Goal: Information Seeking & Learning: Get advice/opinions

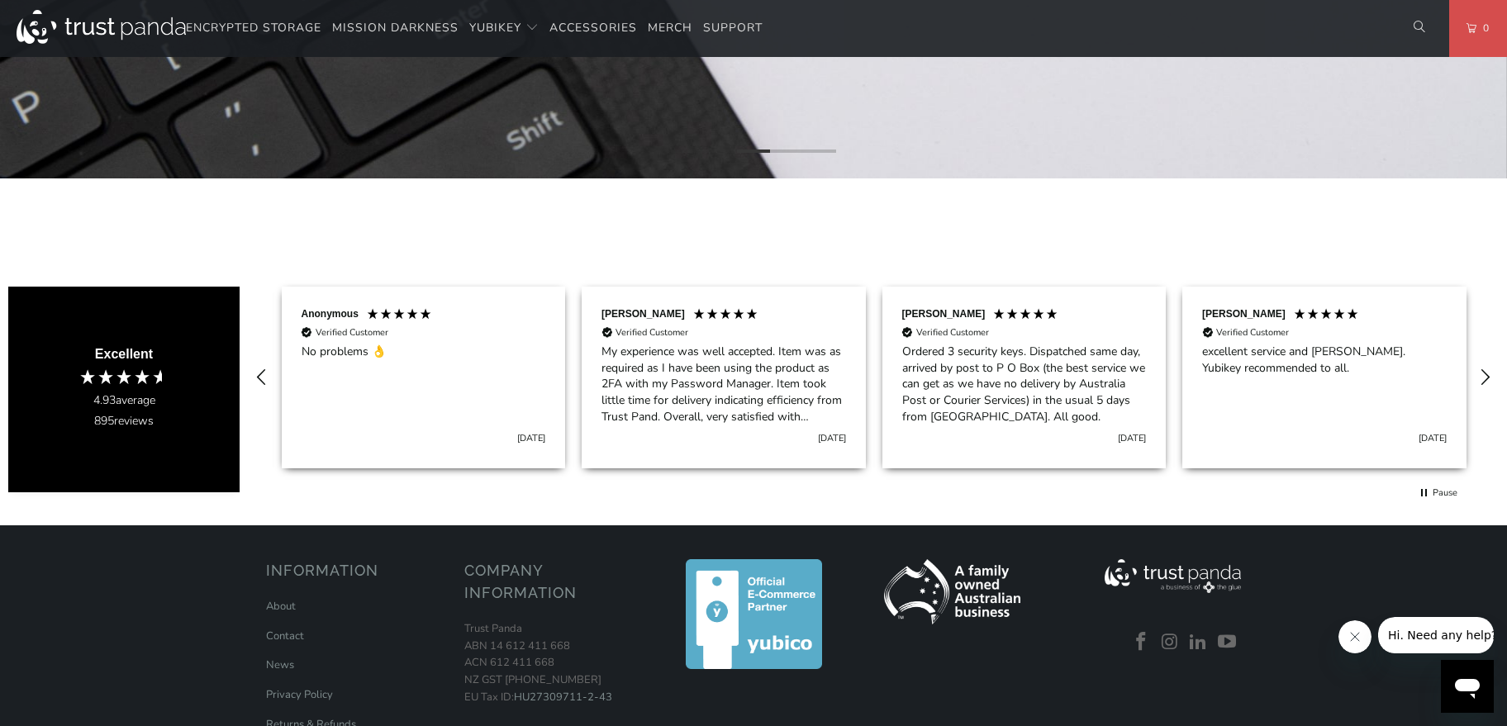
scroll to position [0, 301]
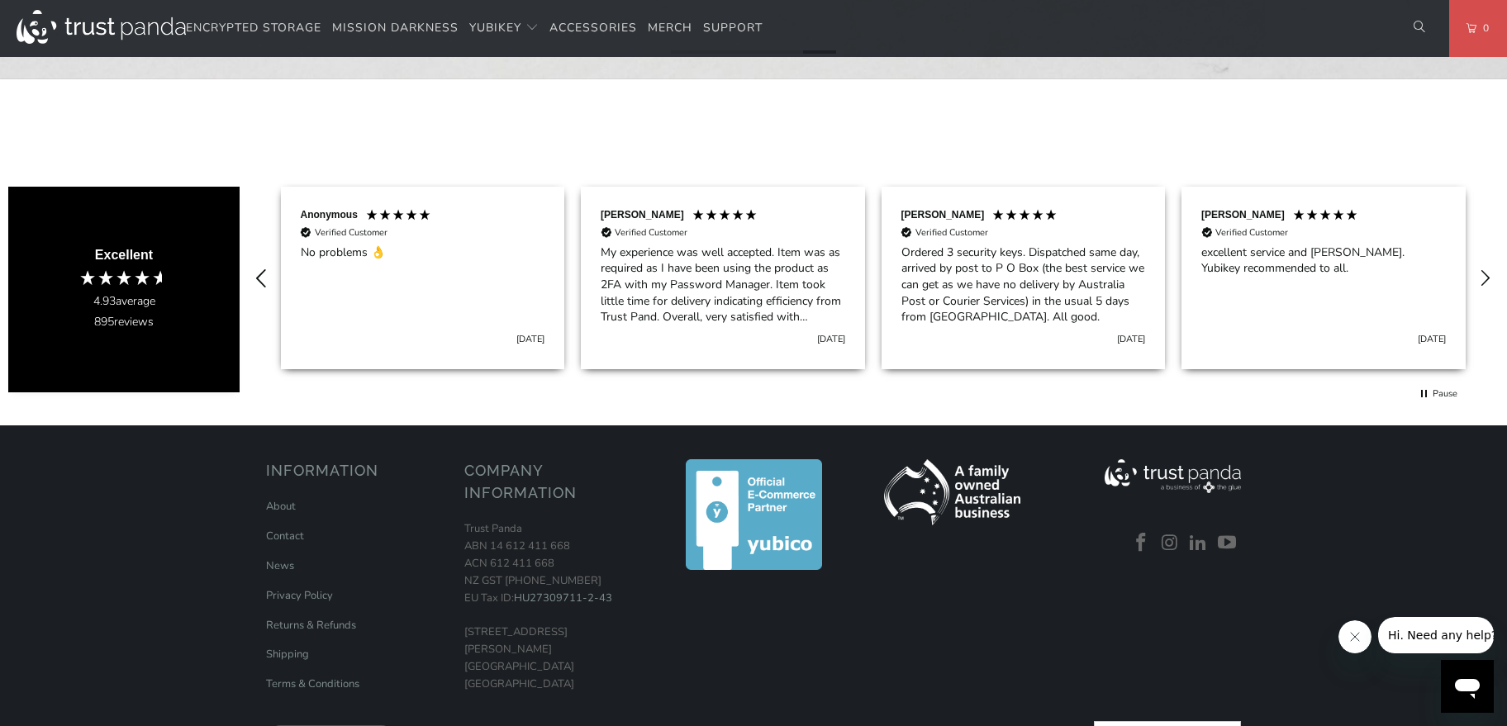
click at [251, 271] on icon "REVIEWS.io Carousel Scroll Left" at bounding box center [261, 278] width 23 height 23
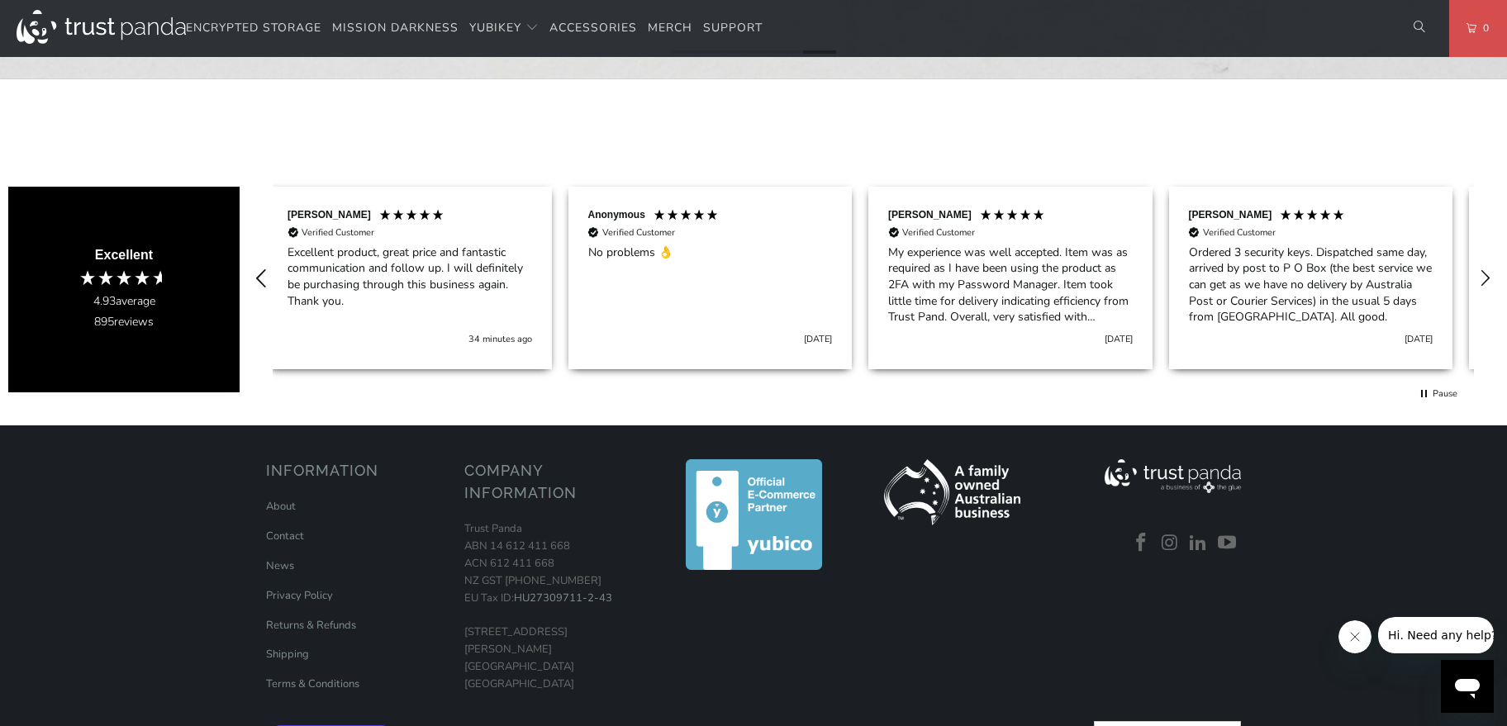
scroll to position [0, 0]
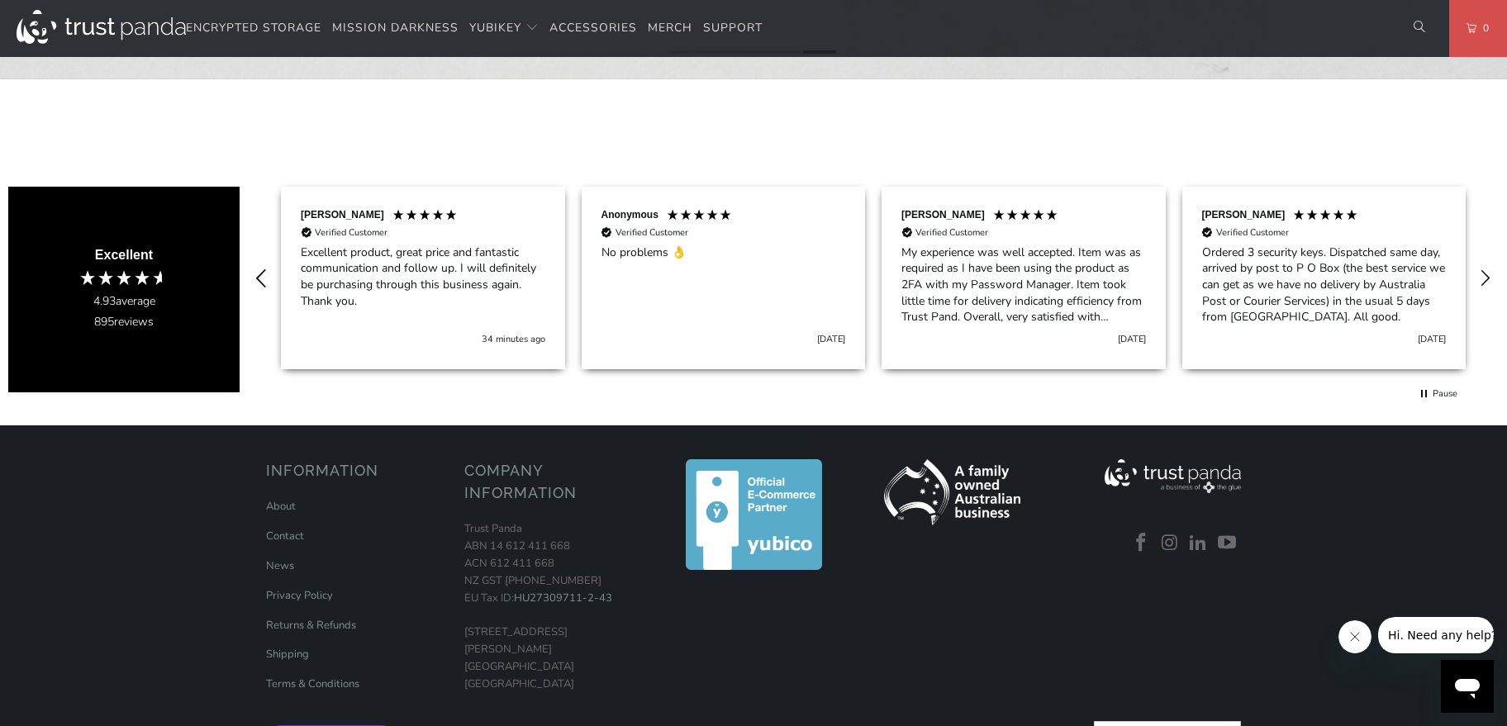
click at [251, 271] on icon "REVIEWS.io Carousel Scroll Left" at bounding box center [261, 278] width 23 height 23
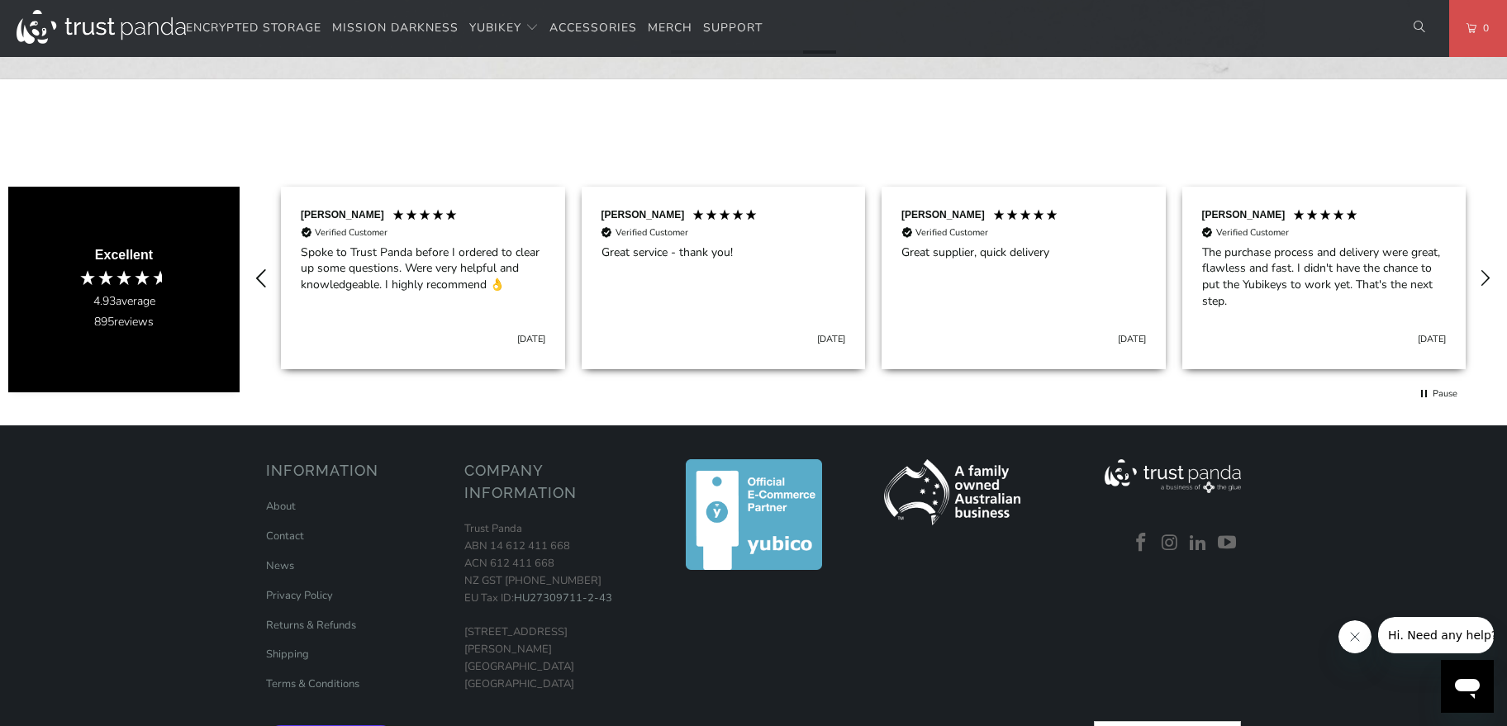
click at [251, 271] on icon "REVIEWS.io Carousel Scroll Left" at bounding box center [261, 278] width 23 height 23
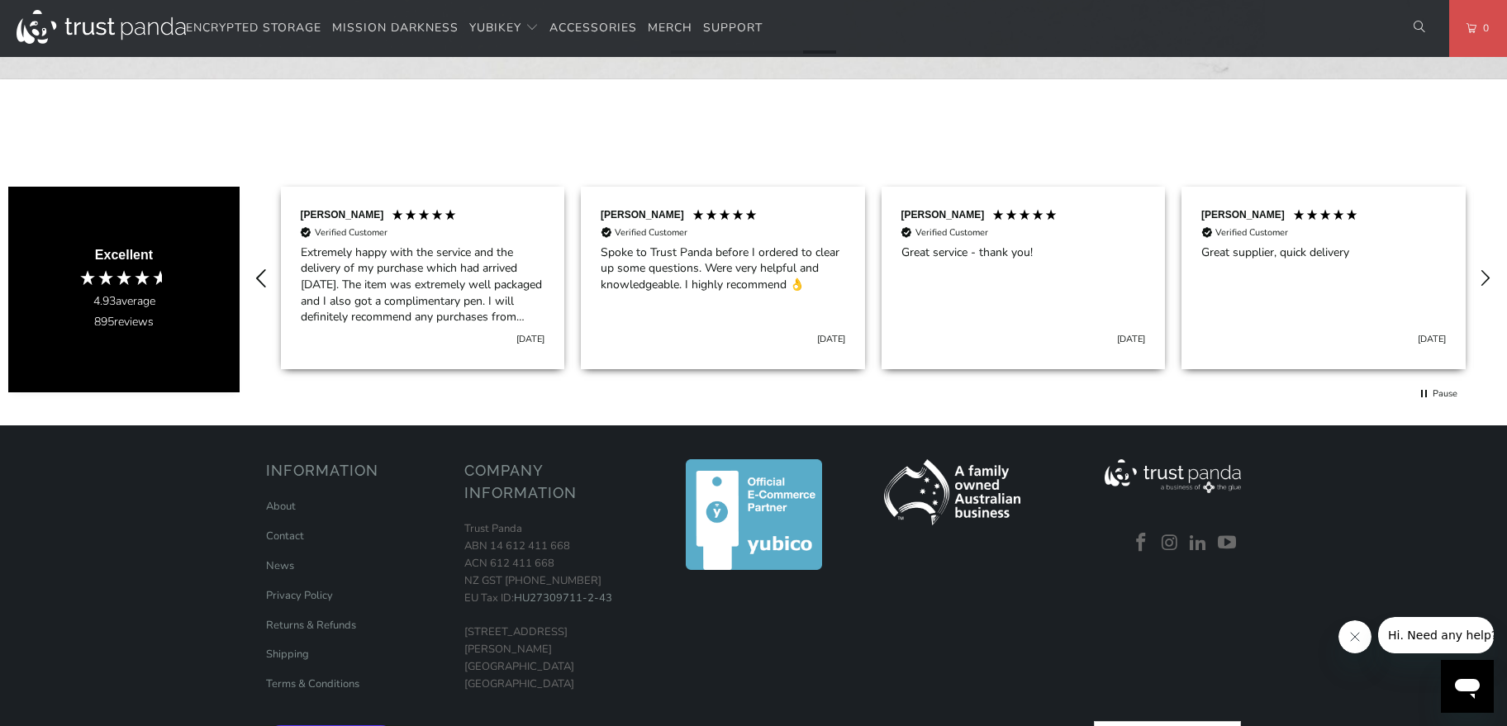
click at [252, 275] on icon "REVIEWS.io Carousel Scroll Left" at bounding box center [261, 278] width 23 height 23
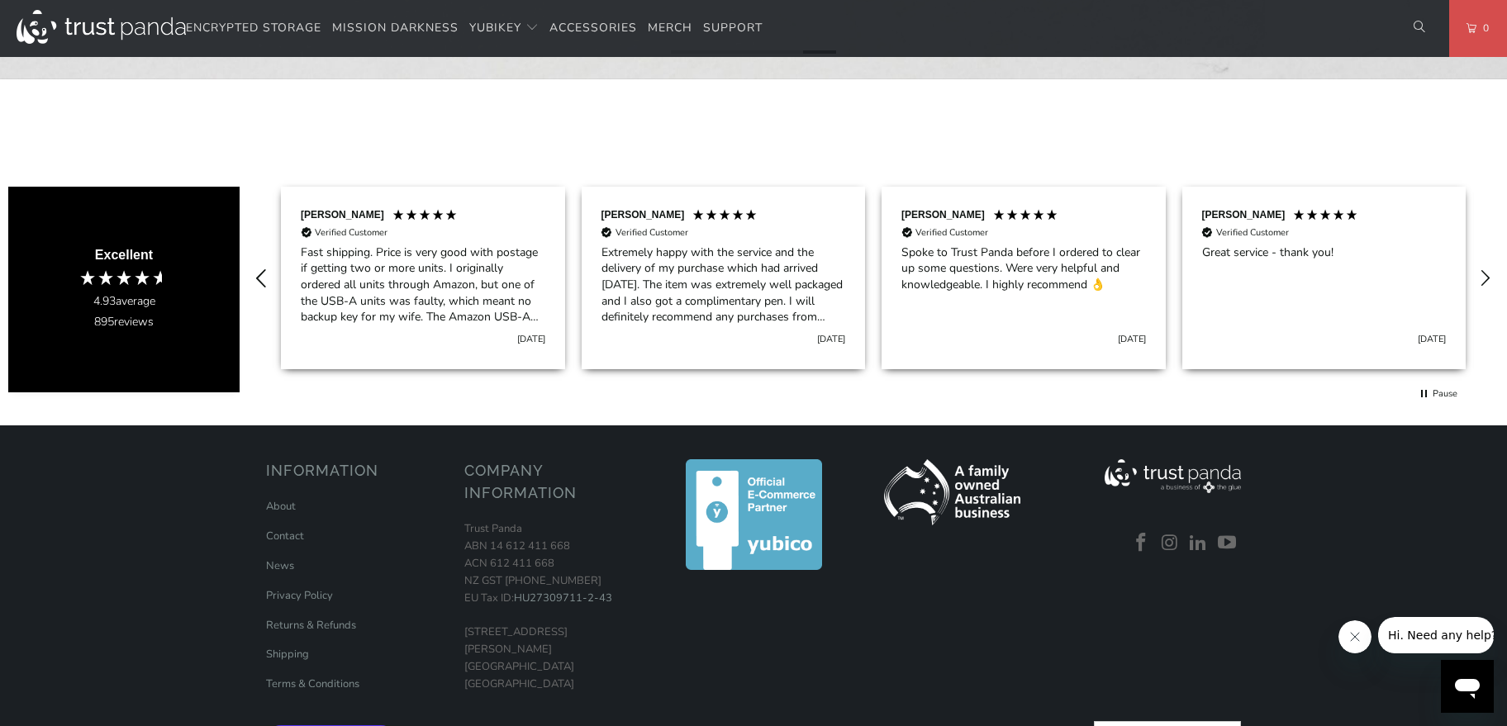
click at [255, 275] on icon "REVIEWS.io Carousel Scroll Left" at bounding box center [261, 278] width 23 height 23
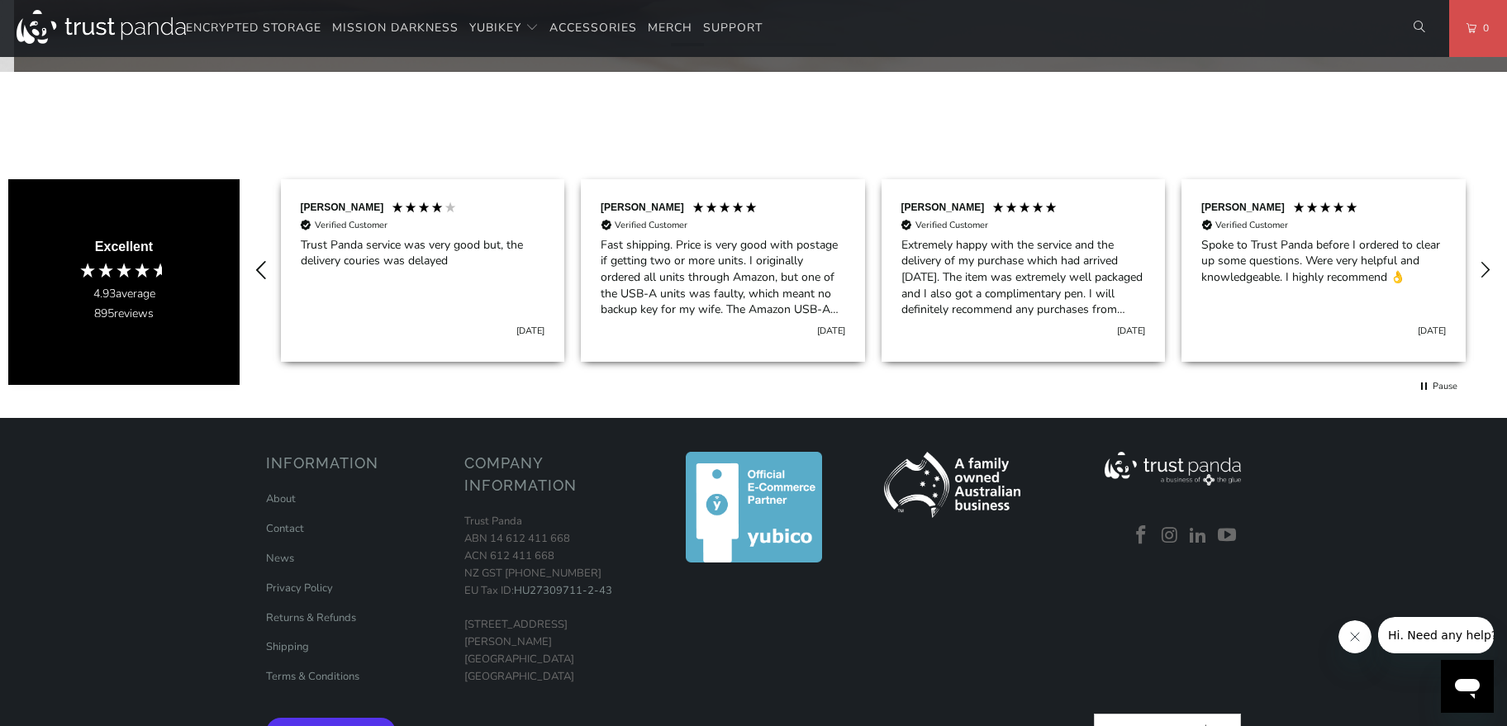
click at [255, 275] on icon "REVIEWS.io Carousel Scroll Left" at bounding box center [261, 270] width 23 height 23
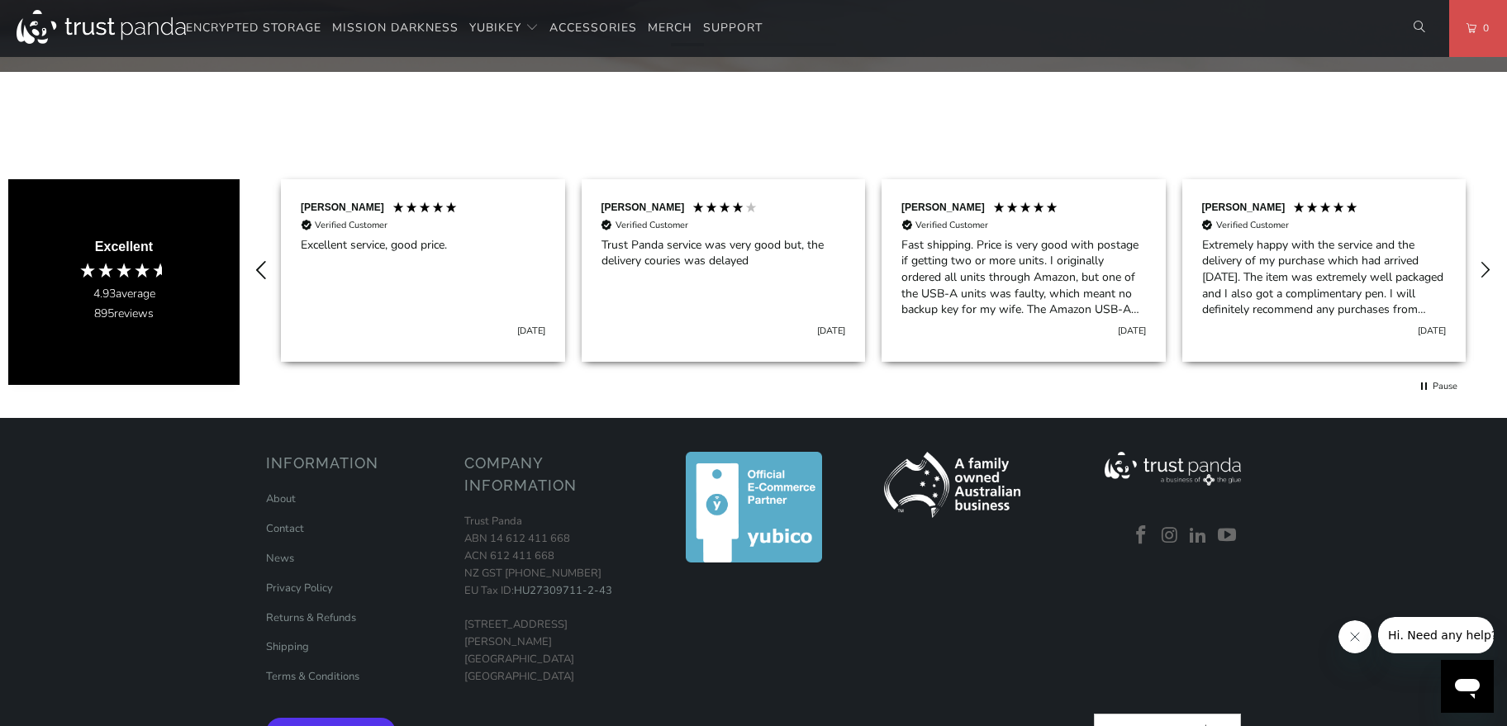
click at [255, 275] on icon "REVIEWS.io Carousel Scroll Left" at bounding box center [261, 270] width 23 height 23
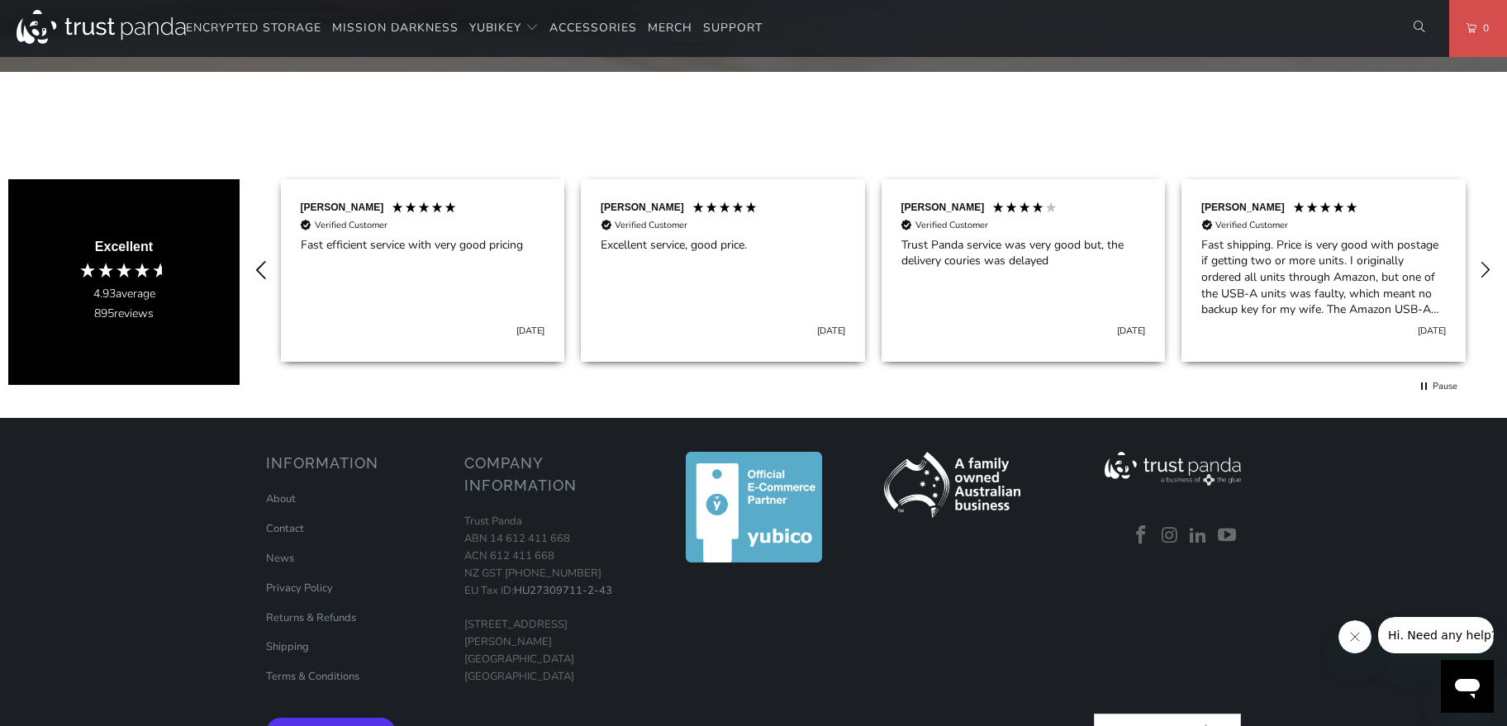
click at [256, 275] on icon "REVIEWS.io Carousel Scroll Left" at bounding box center [261, 270] width 23 height 23
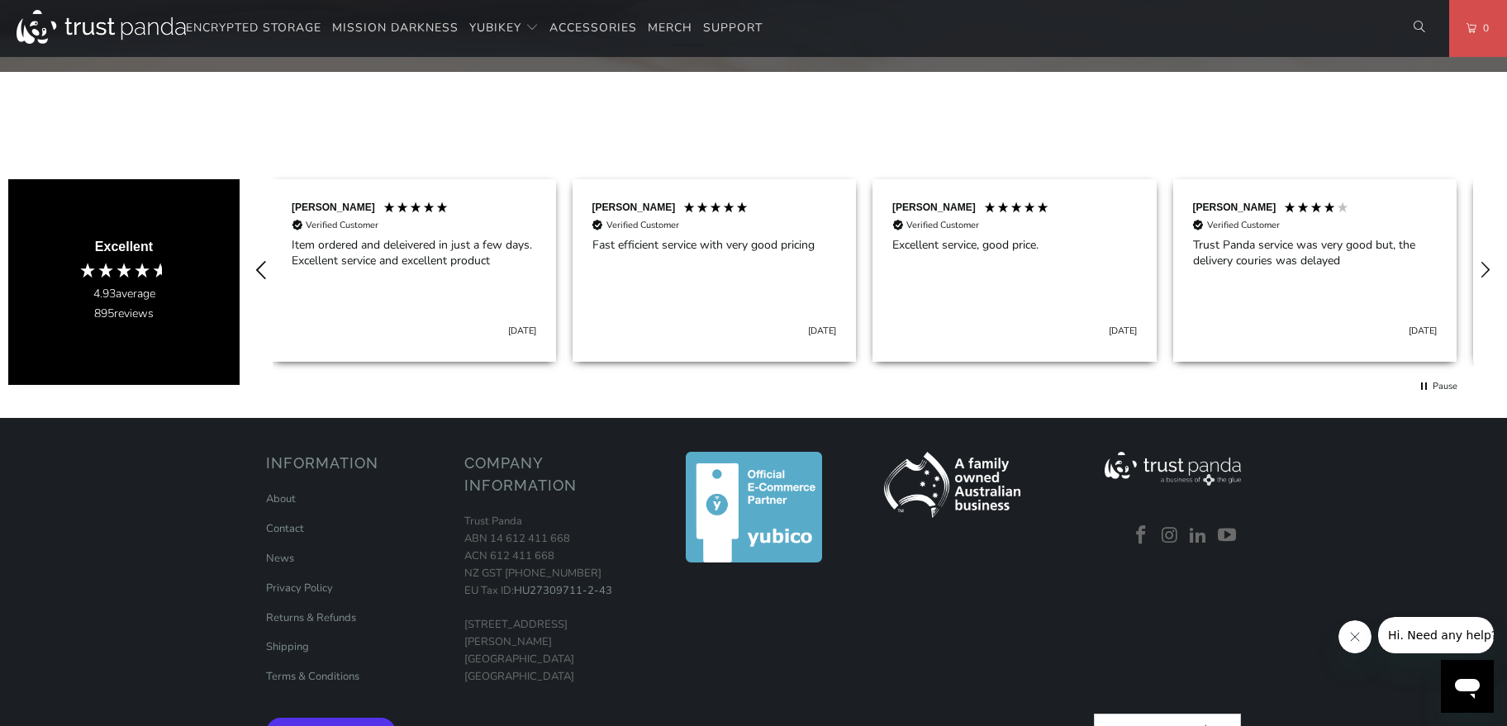
scroll to position [0, 3004]
click at [256, 275] on icon "REVIEWS.io Carousel Scroll Left" at bounding box center [261, 270] width 23 height 23
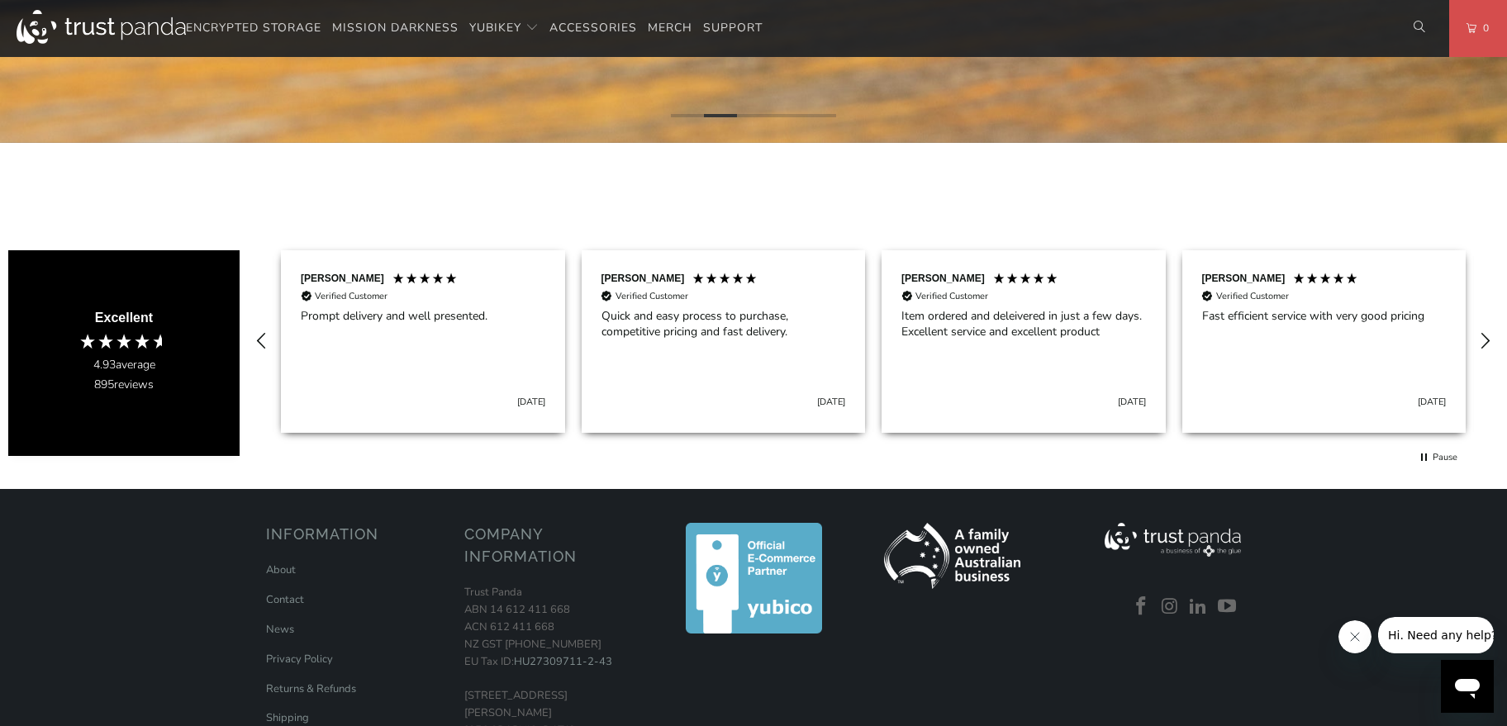
scroll to position [913, 0]
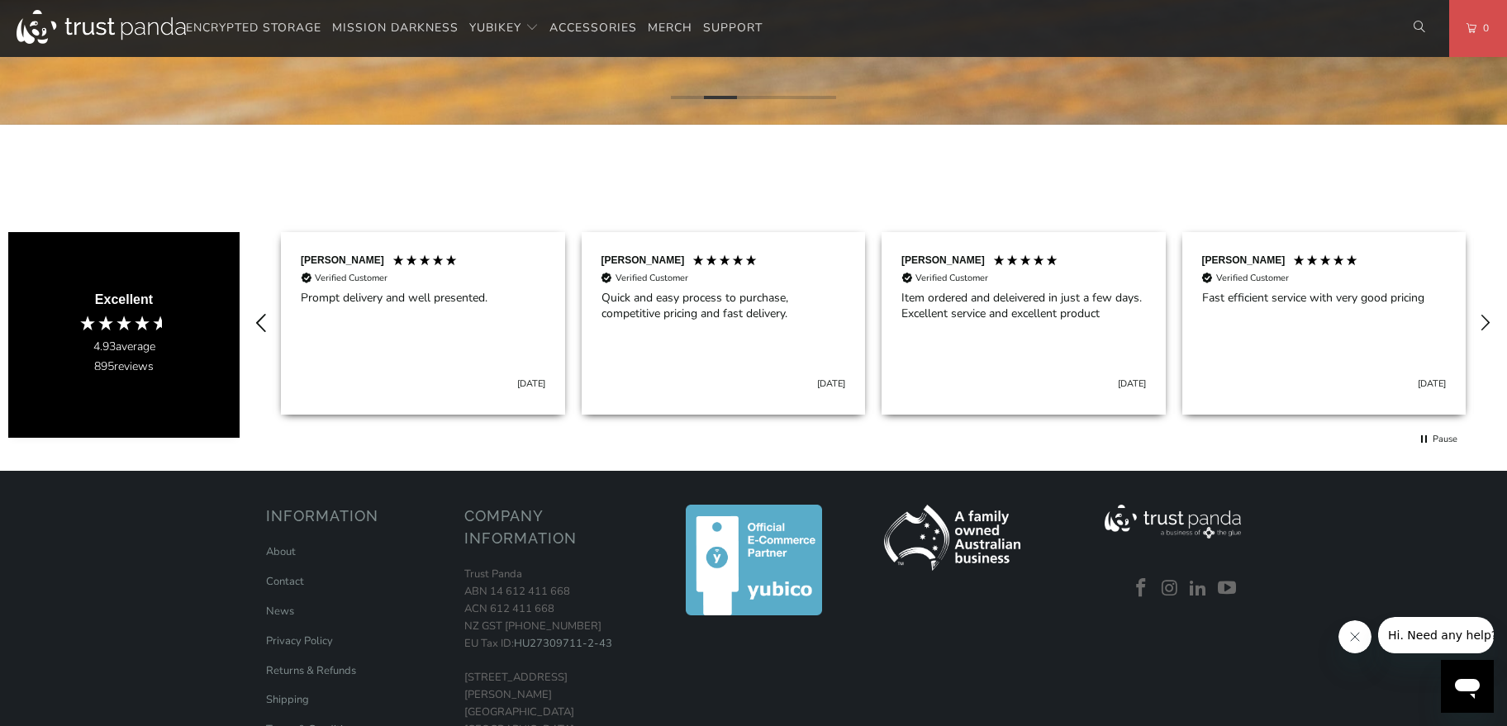
click at [264, 323] on icon "REVIEWS.io Carousel Scroll Left" at bounding box center [261, 323] width 23 height 23
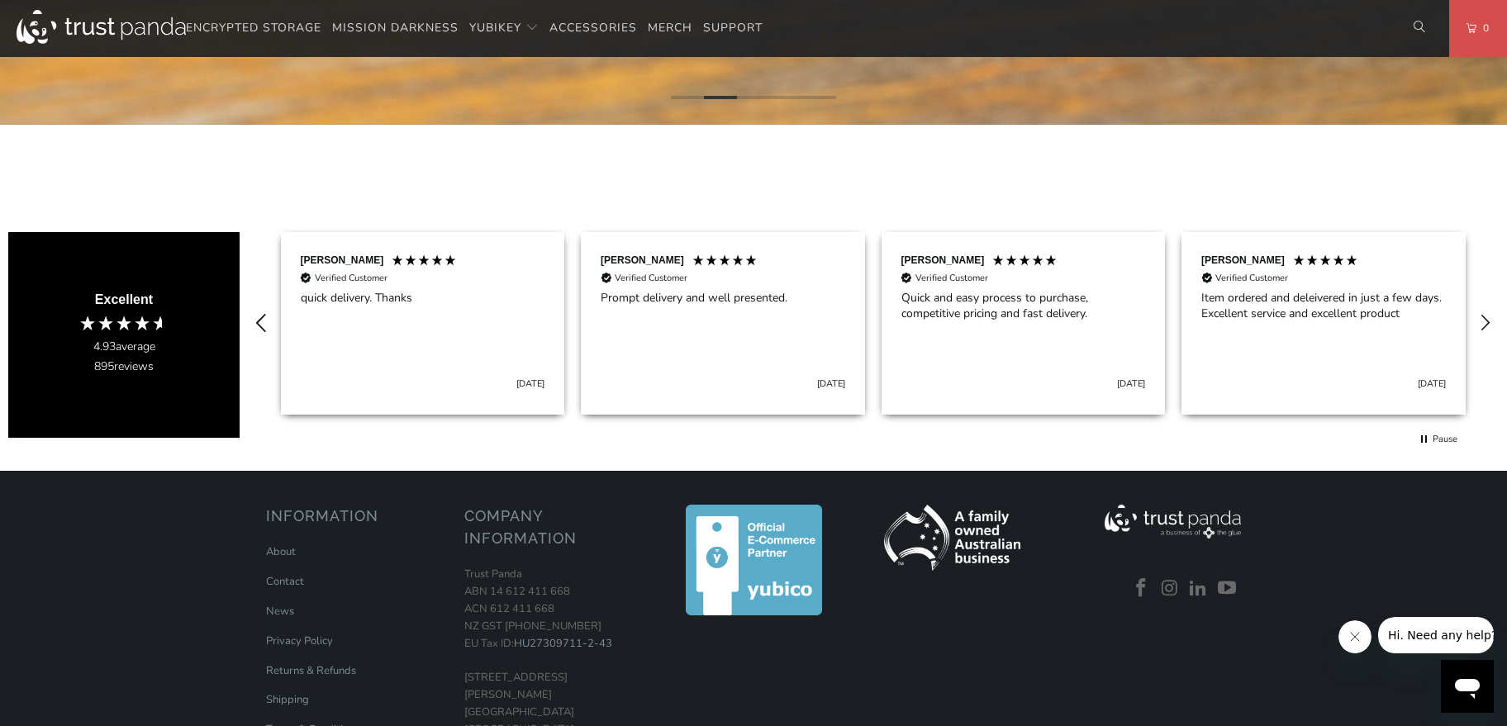
click at [264, 323] on icon "REVIEWS.io Carousel Scroll Left" at bounding box center [261, 323] width 23 height 23
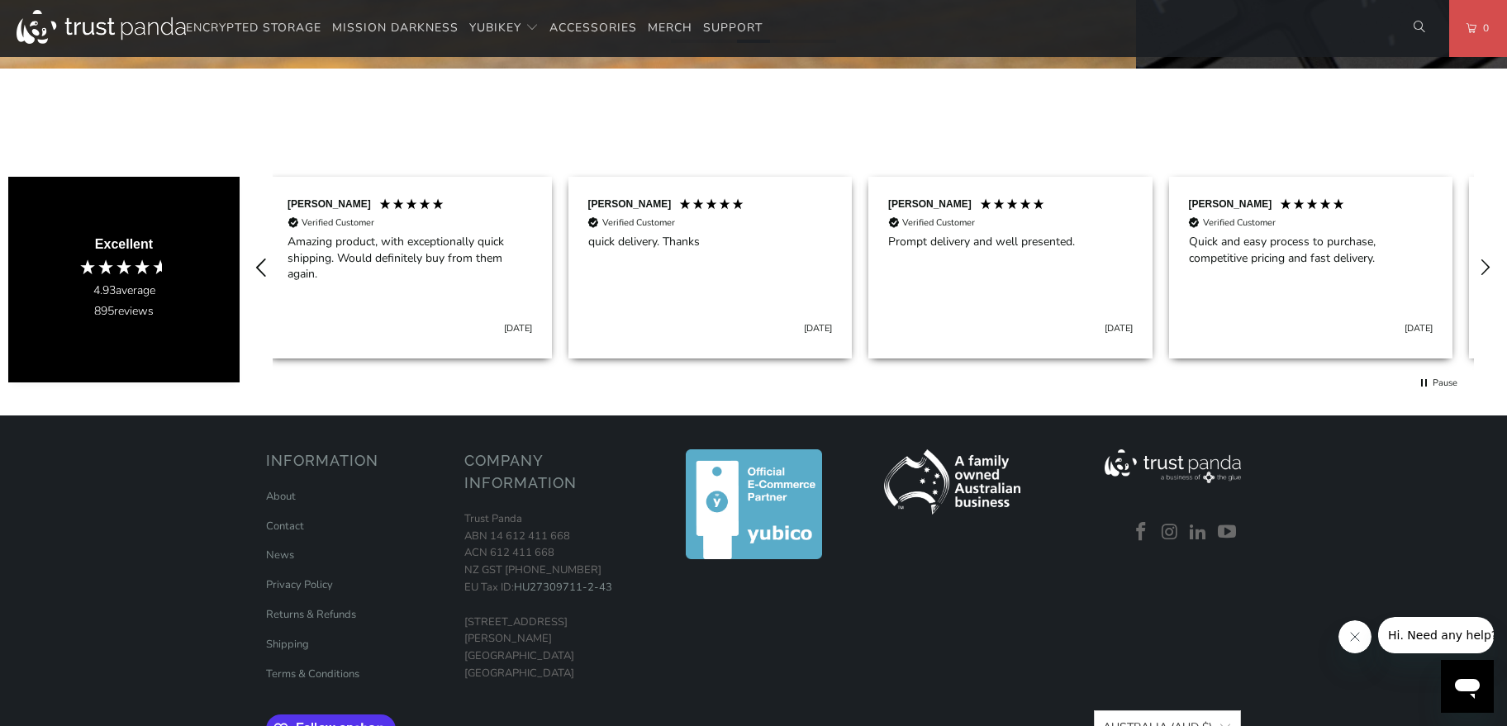
scroll to position [0, 1802]
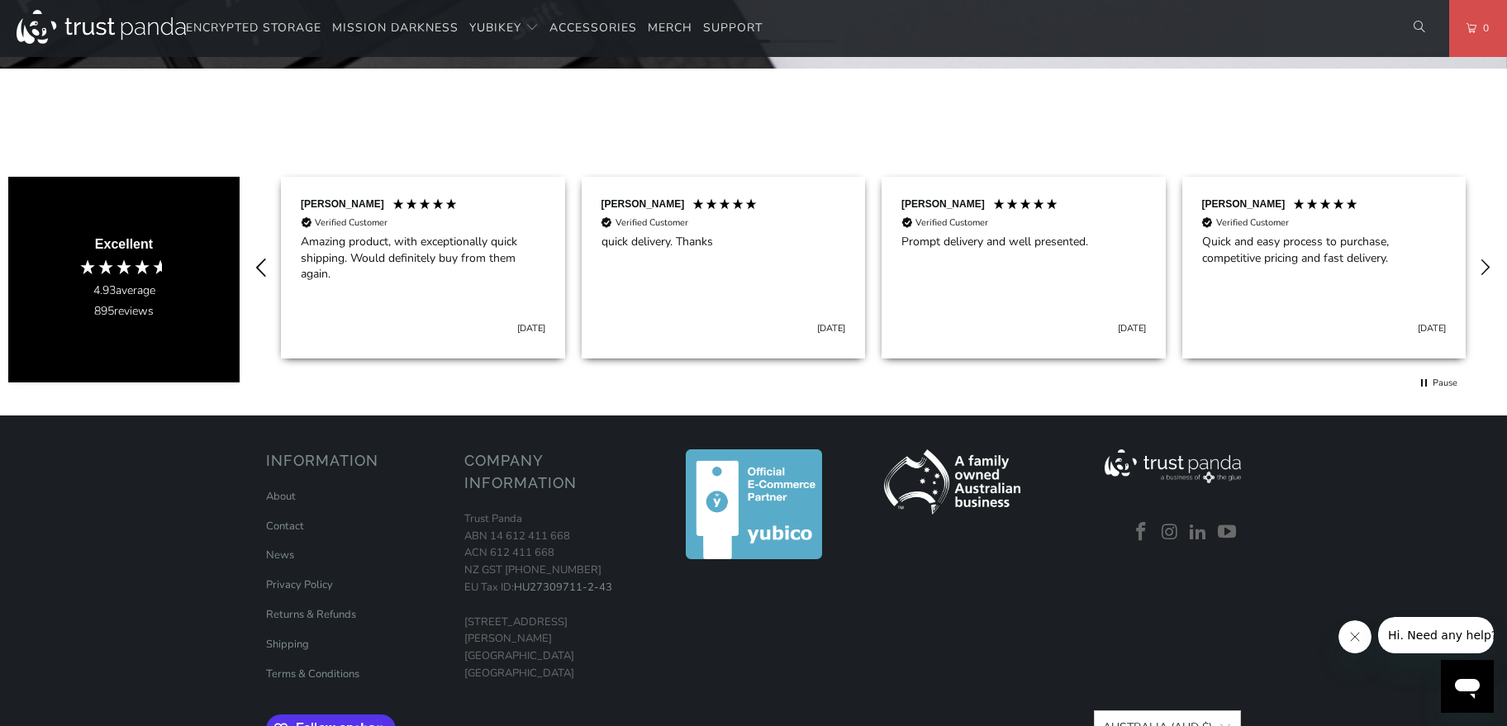
click at [264, 274] on icon "REVIEWS.io Carousel Scroll Left" at bounding box center [261, 267] width 23 height 23
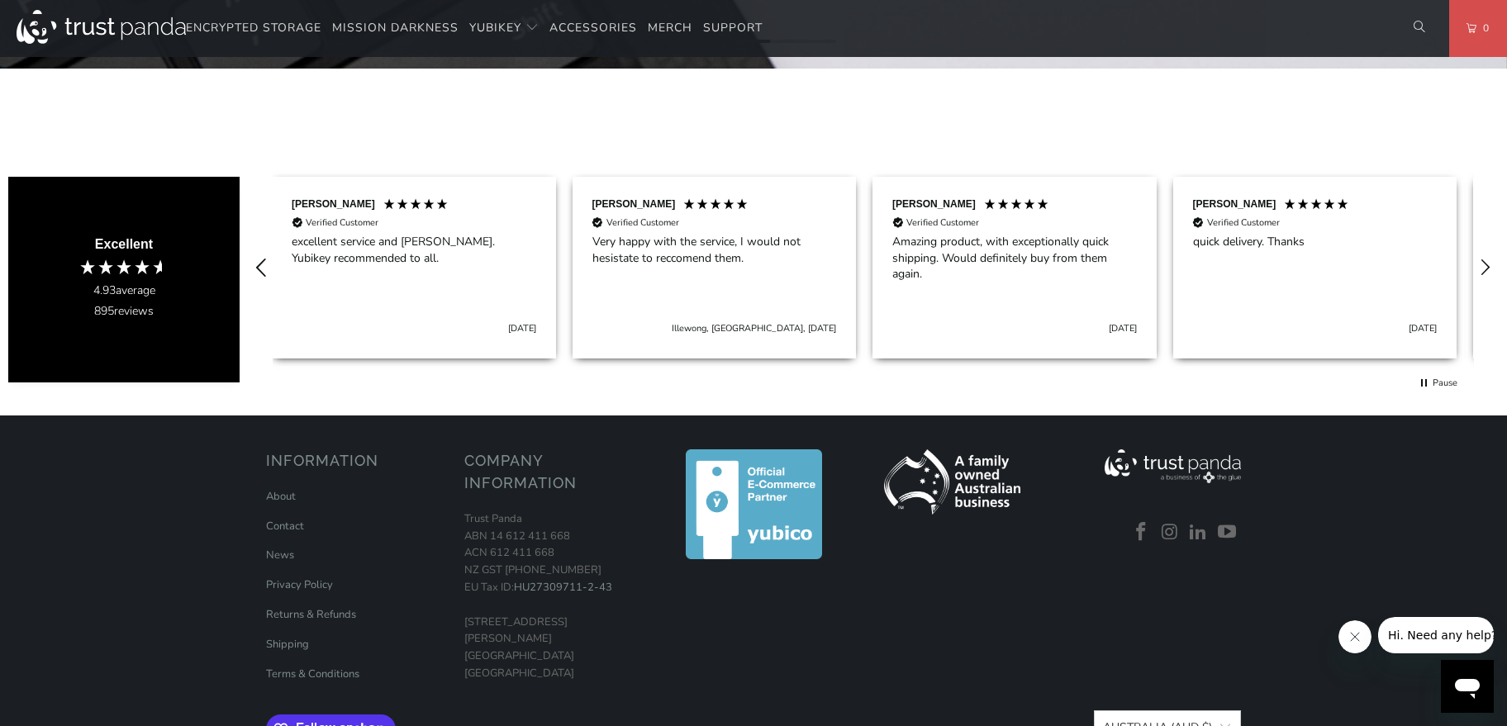
scroll to position [0, 1202]
click at [264, 274] on icon "REVIEWS.io Carousel Scroll Left" at bounding box center [261, 267] width 23 height 23
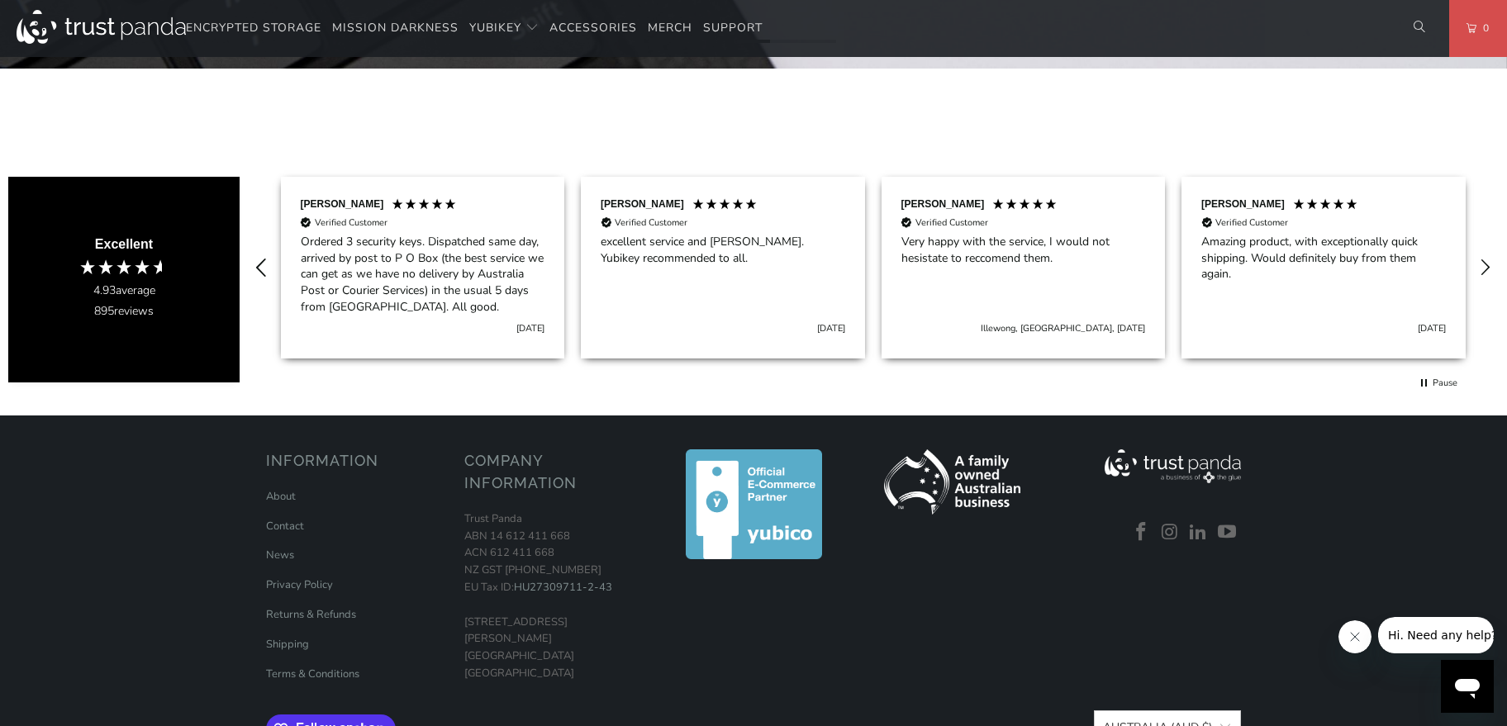
click at [264, 274] on icon "REVIEWS.io Carousel Scroll Left" at bounding box center [261, 267] width 23 height 23
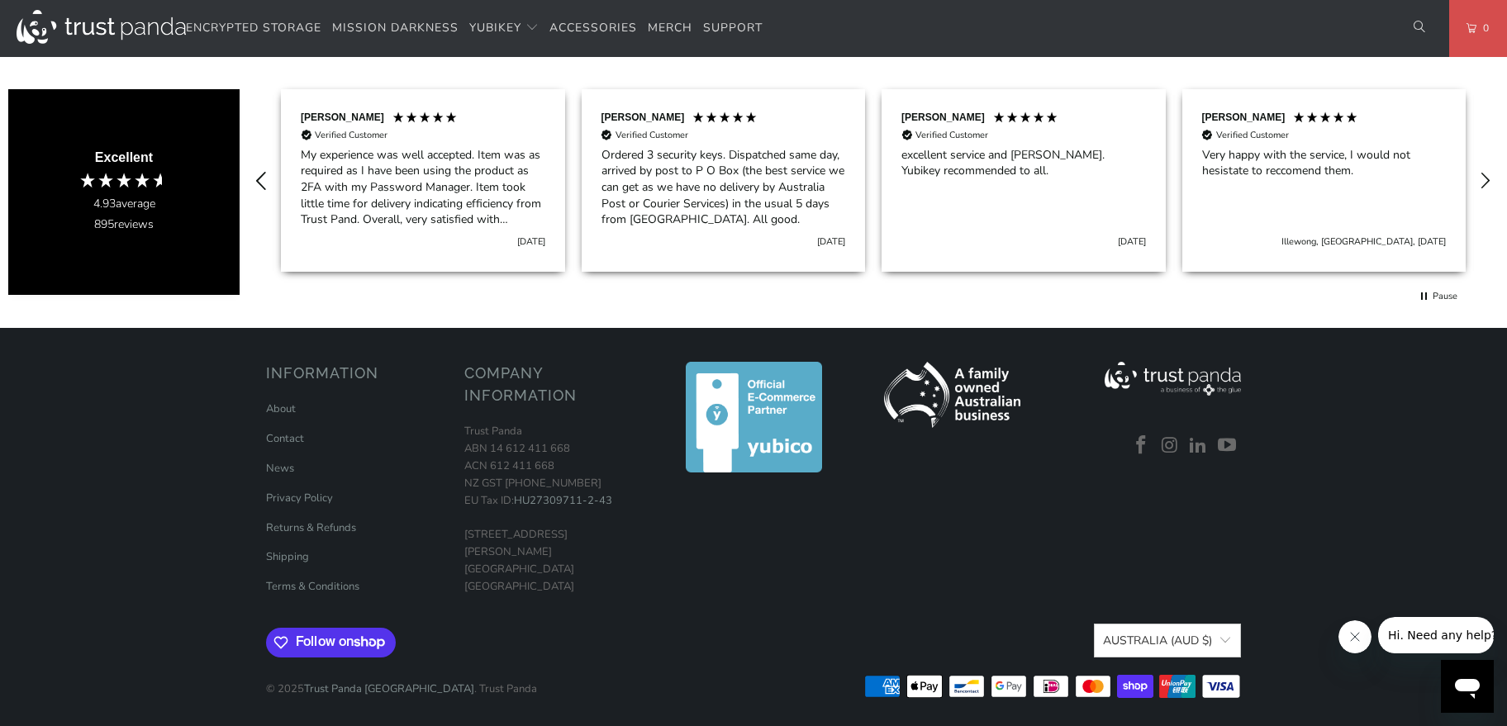
scroll to position [901, 0]
click at [264, 274] on div "[PERSON_NAME] Verified Customer Excellent product, great price and fantastic co…" at bounding box center [874, 181] width 1268 height 216
click at [261, 174] on icon "REVIEWS.io Carousel Scroll Left" at bounding box center [261, 180] width 23 height 23
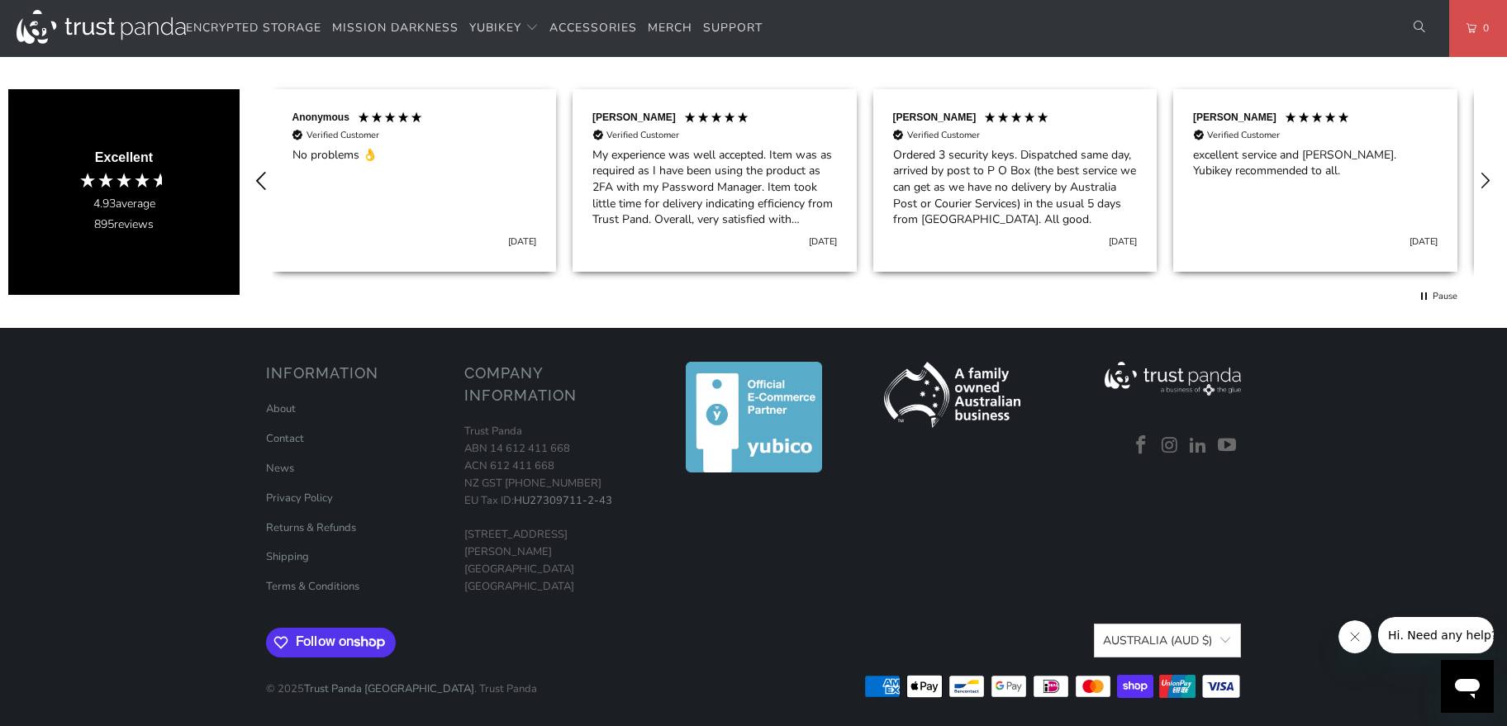
scroll to position [0, 301]
click at [261, 174] on icon "REVIEWS.io Carousel Scroll Left" at bounding box center [261, 180] width 23 height 23
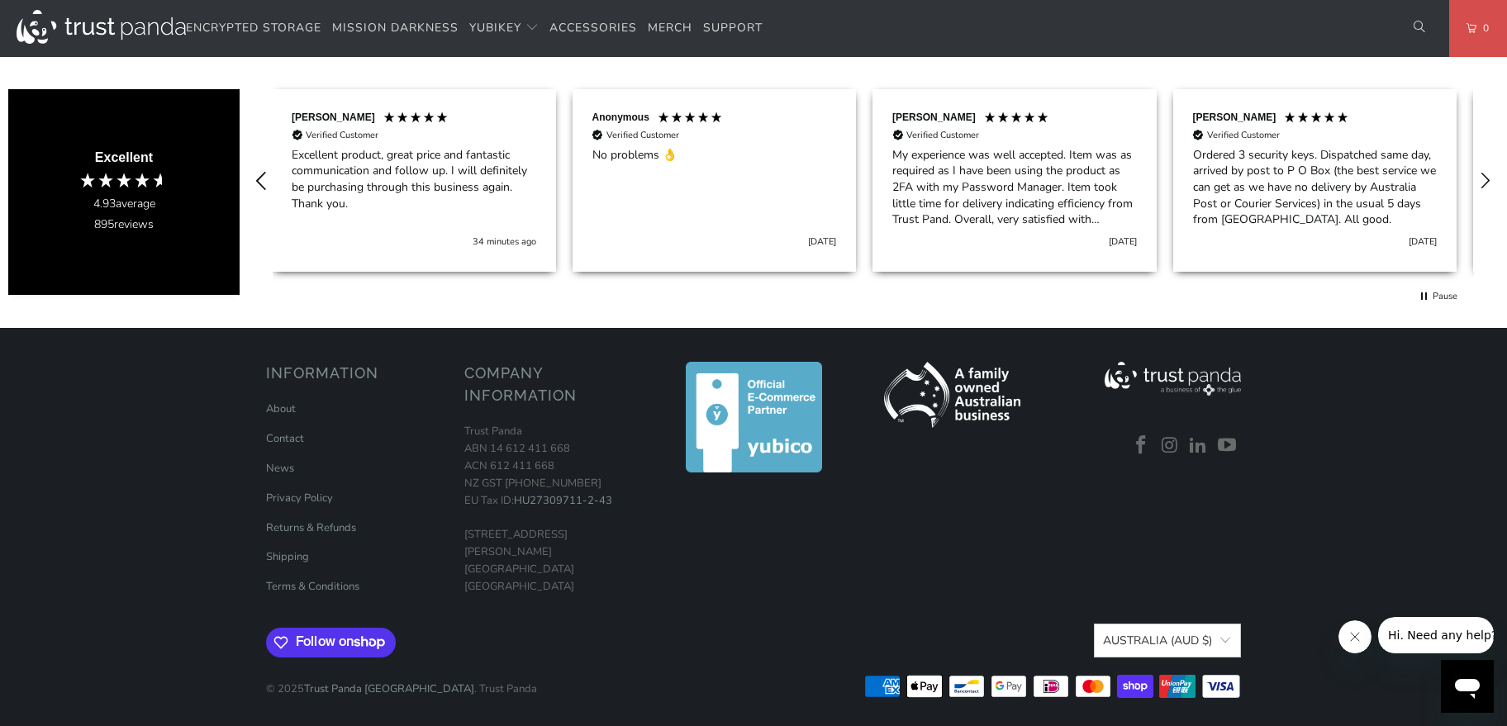
scroll to position [0, 0]
click at [261, 174] on icon "REVIEWS.io Carousel Scroll Left" at bounding box center [261, 180] width 23 height 23
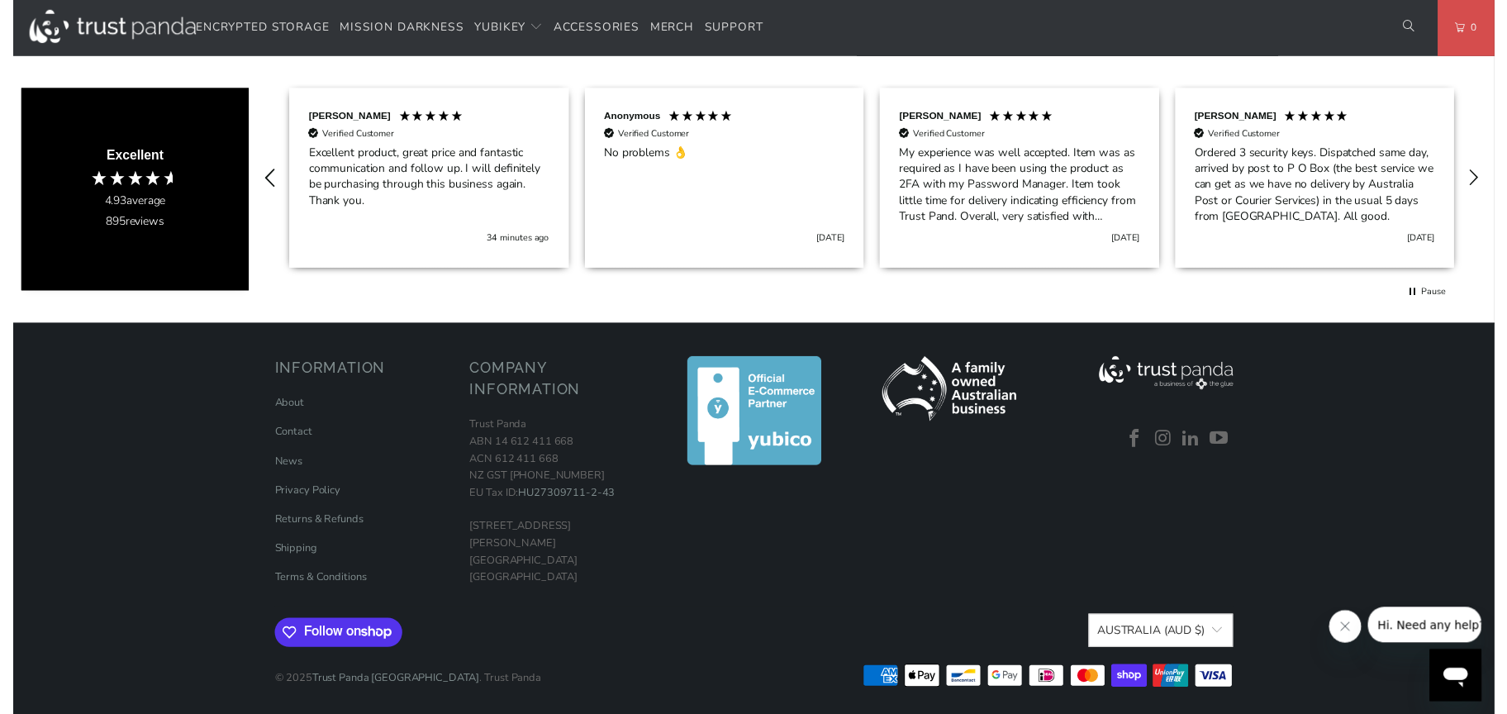
scroll to position [0, 4806]
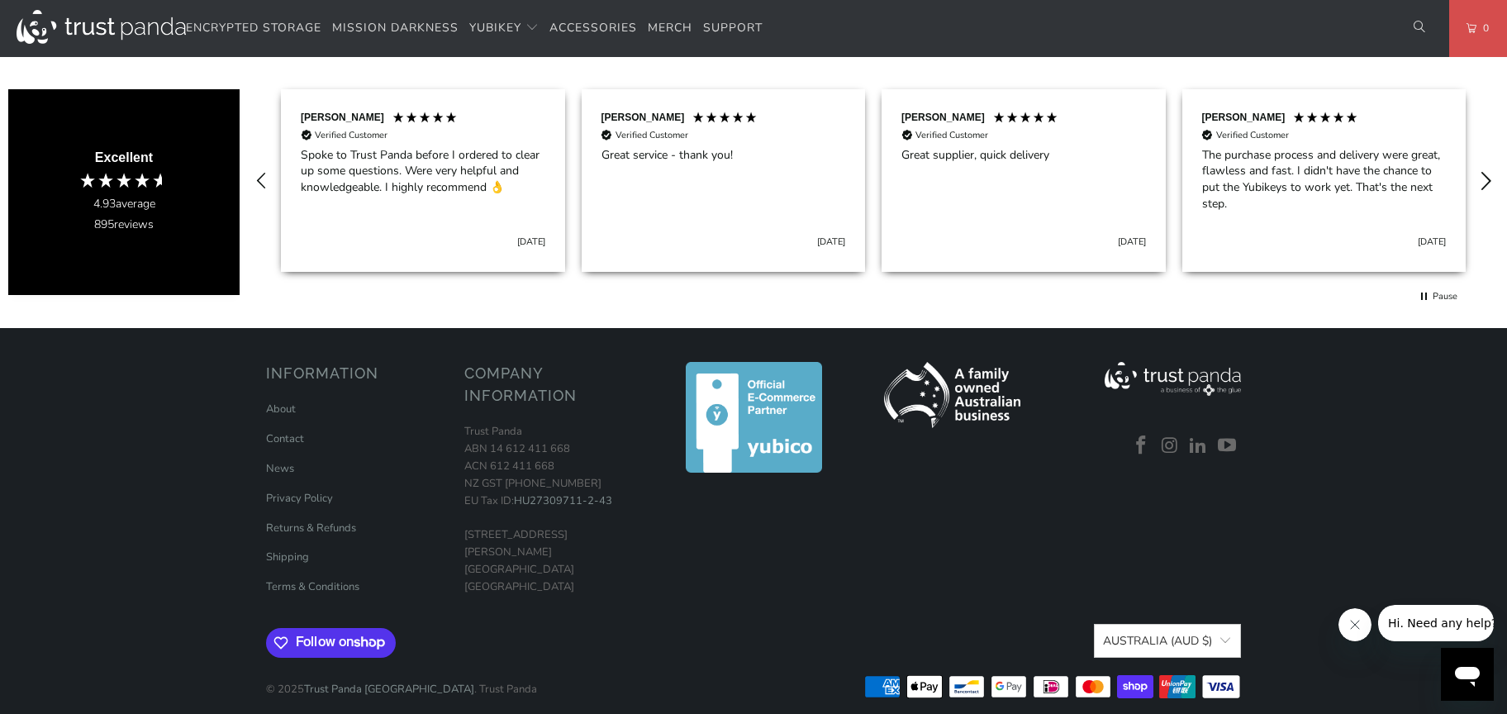
click at [1495, 184] on icon "REVIEWS.io Carousel Scroll Right" at bounding box center [1486, 180] width 23 height 23
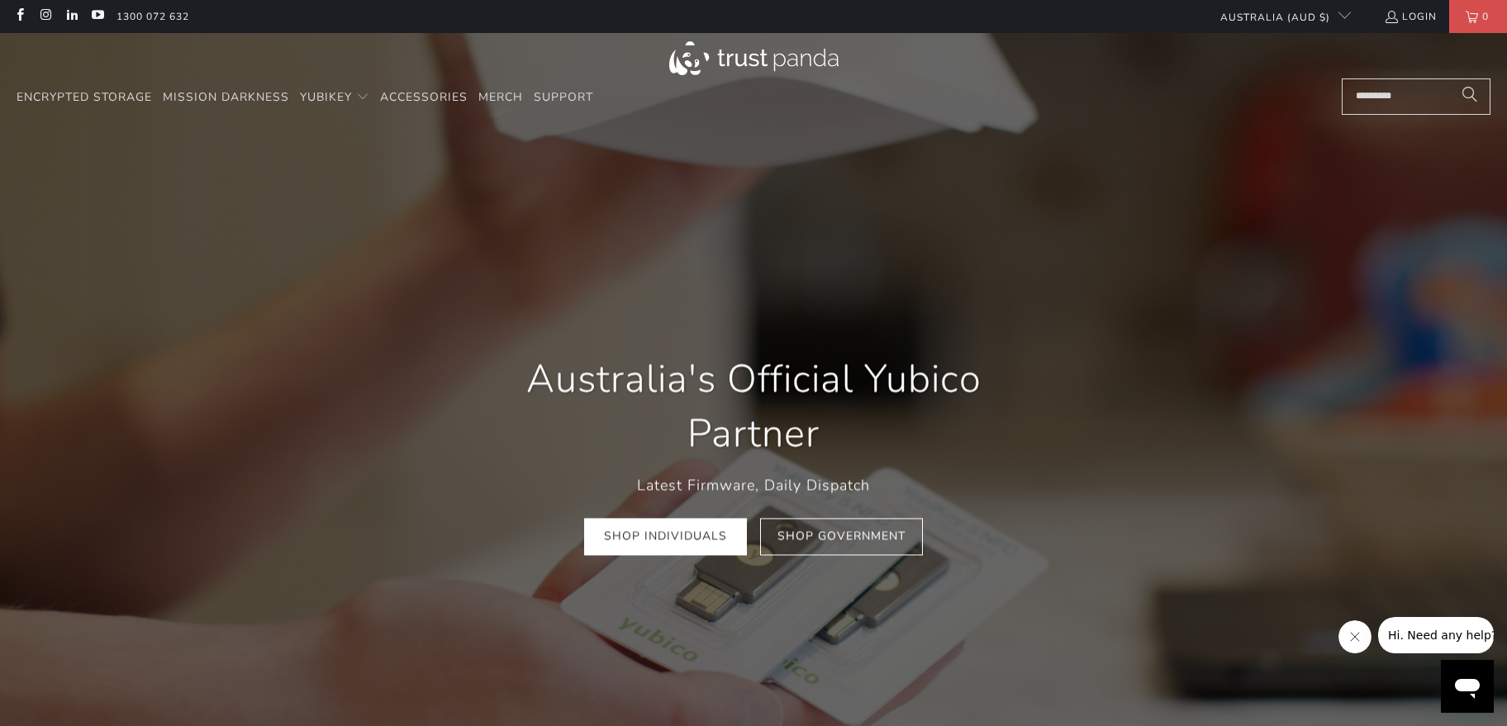
scroll to position [0, 301]
